Goal: Task Accomplishment & Management: Use online tool/utility

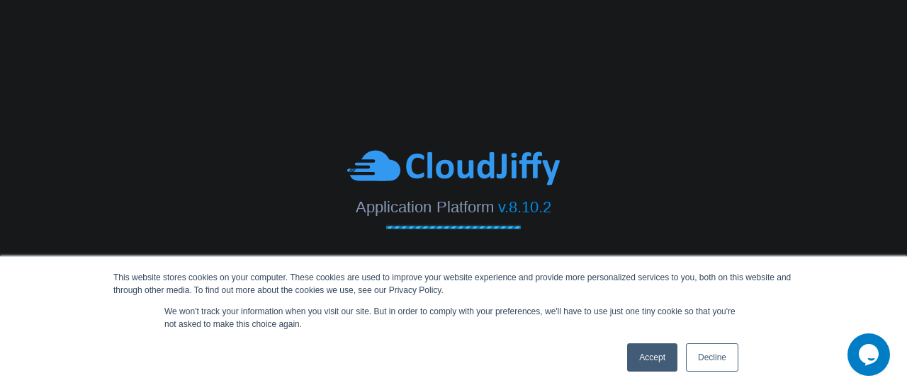
click at [656, 356] on link "Accept" at bounding box center [652, 358] width 50 height 28
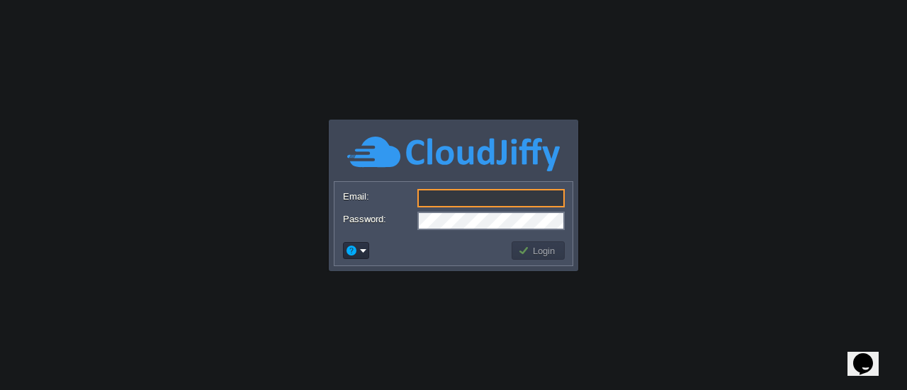
type input "[EMAIL_ADDRESS][DOMAIN_NAME]"
click at [550, 256] on button "Login" at bounding box center [538, 250] width 41 height 13
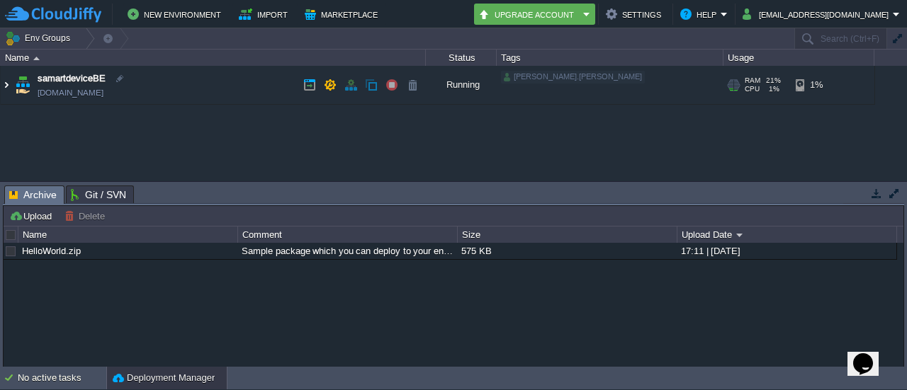
click at [6, 85] on img at bounding box center [6, 85] width 11 height 38
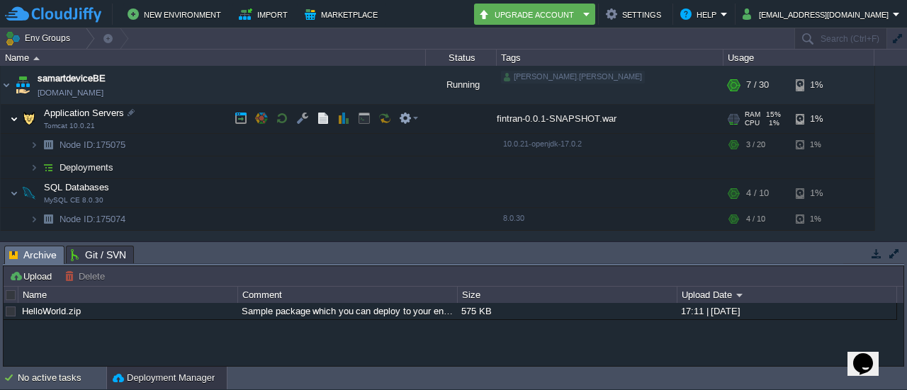
click at [15, 115] on img at bounding box center [14, 119] width 9 height 28
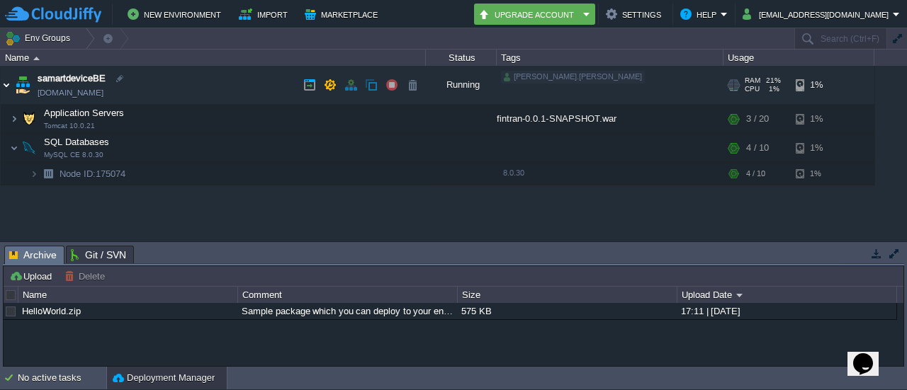
click at [6, 87] on img at bounding box center [6, 85] width 11 height 38
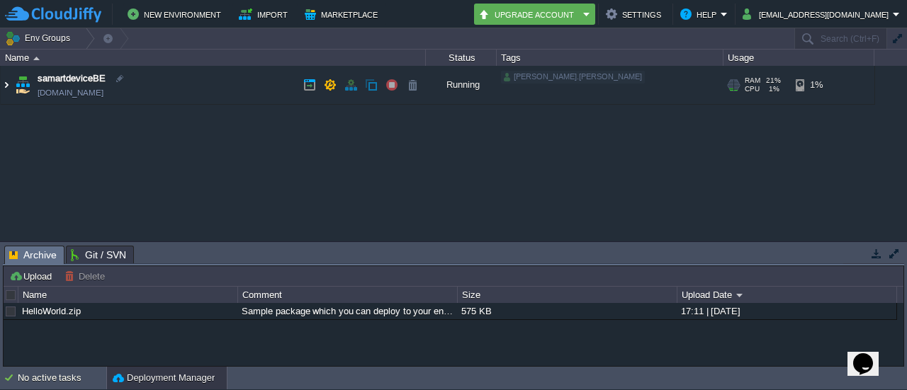
click at [6, 87] on img at bounding box center [6, 85] width 11 height 38
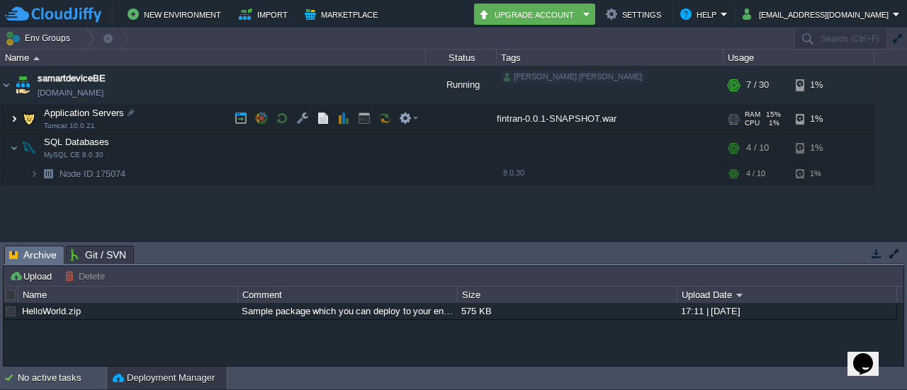
click at [17, 121] on img at bounding box center [14, 119] width 9 height 28
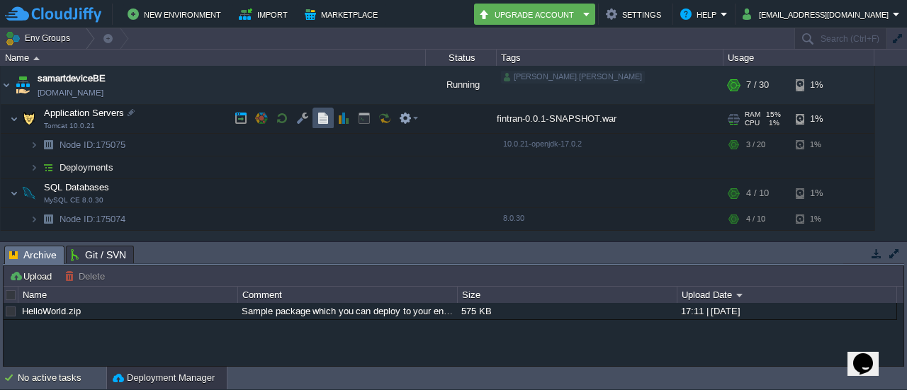
click at [324, 124] on button "button" at bounding box center [323, 118] width 13 height 13
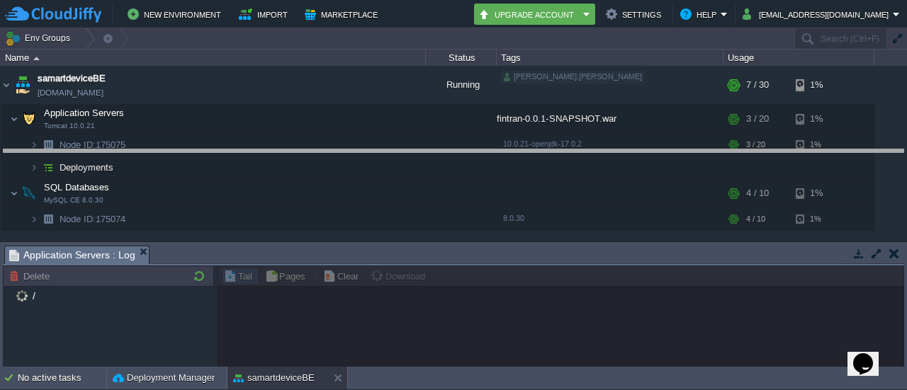
drag, startPoint x: 282, startPoint y: 254, endPoint x: 285, endPoint y: 225, distance: 28.5
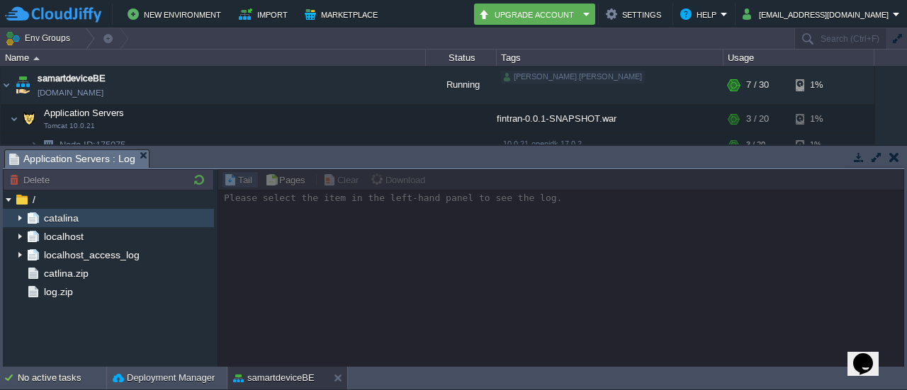
click at [20, 219] on img at bounding box center [19, 218] width 11 height 18
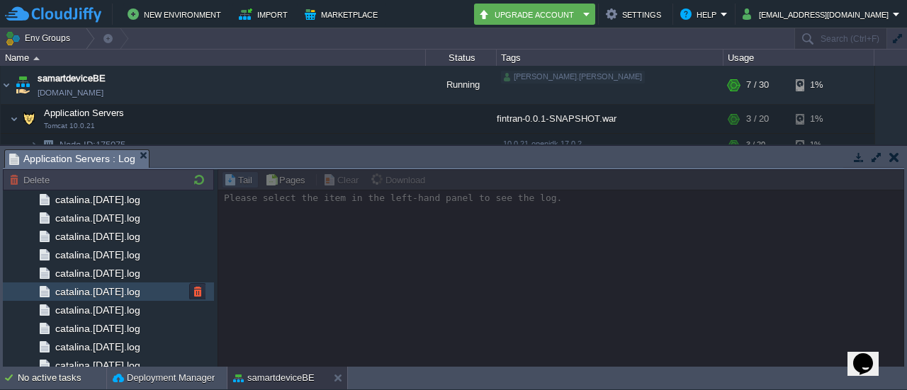
scroll to position [1629, 0]
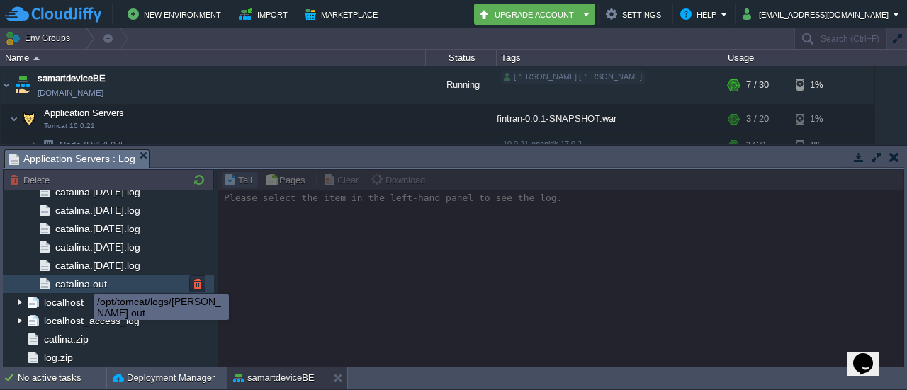
click at [83, 282] on span "catalina.out" at bounding box center [80, 284] width 57 height 13
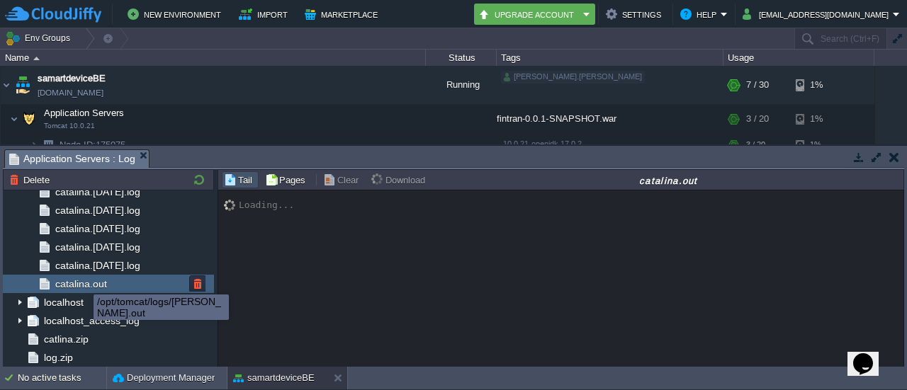
click at [83, 282] on span "catalina.out" at bounding box center [80, 284] width 57 height 13
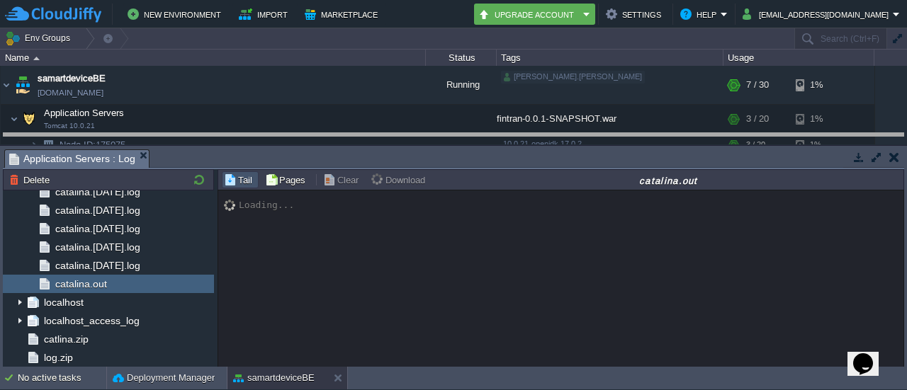
drag, startPoint x: 444, startPoint y: 153, endPoint x: 439, endPoint y: 137, distance: 17.0
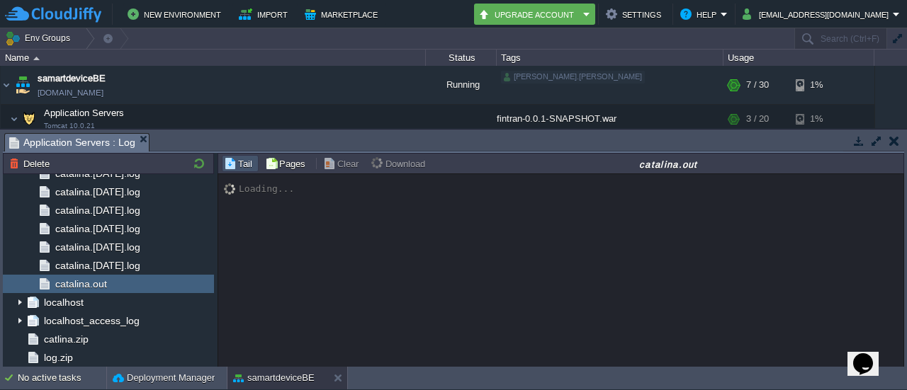
scroll to position [14277, 0]
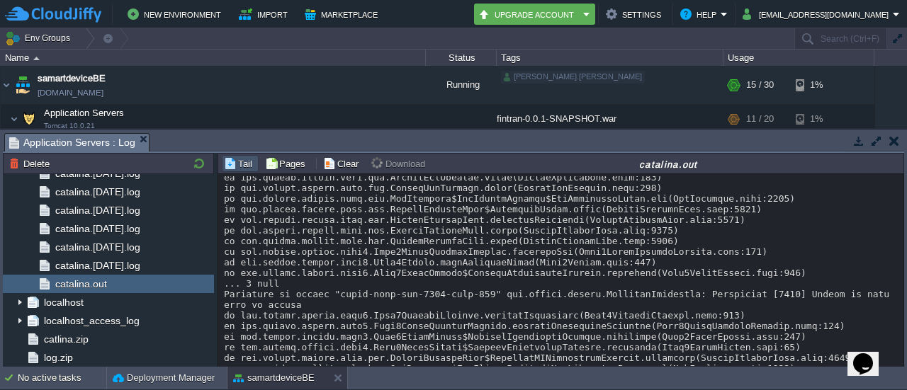
drag, startPoint x: 602, startPoint y: 319, endPoint x: 625, endPoint y: 319, distance: 23.4
drag, startPoint x: 606, startPoint y: 321, endPoint x: 628, endPoint y: 318, distance: 21.4
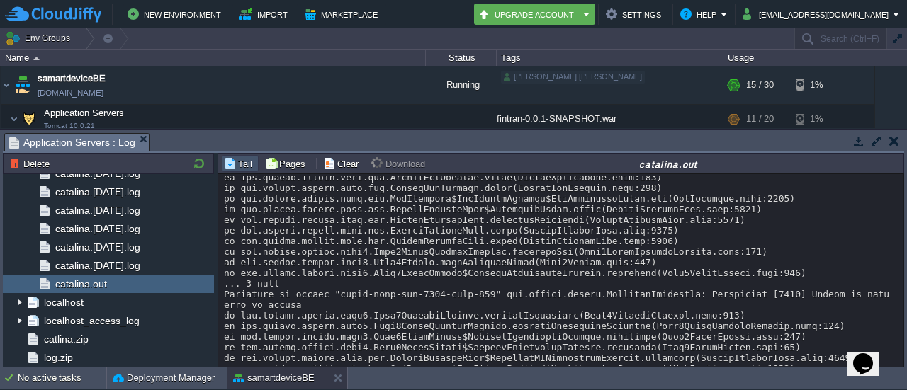
copy div "1.15"
